Goal: Transaction & Acquisition: Purchase product/service

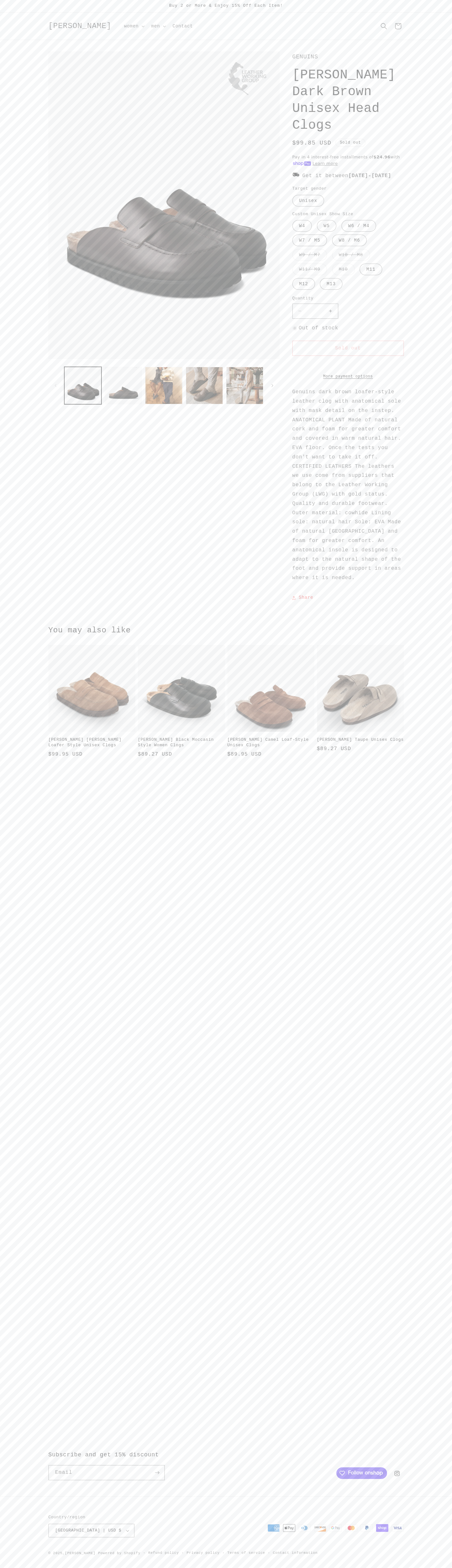
click at [299, 319] on button "Decrease quantity for [PERSON_NAME] Dark Brown Unisex Head Clogs" at bounding box center [300, 311] width 15 height 15
